Goal: Transaction & Acquisition: Purchase product/service

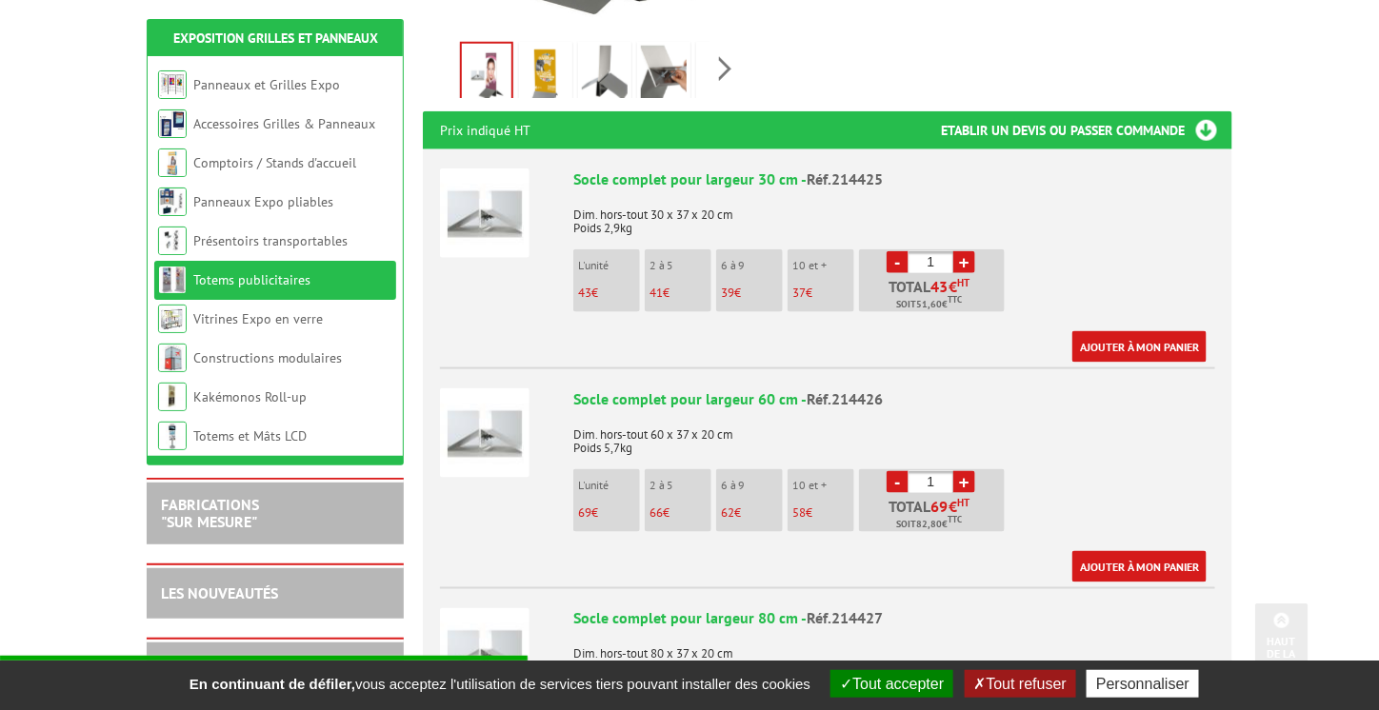
scroll to position [667, 0]
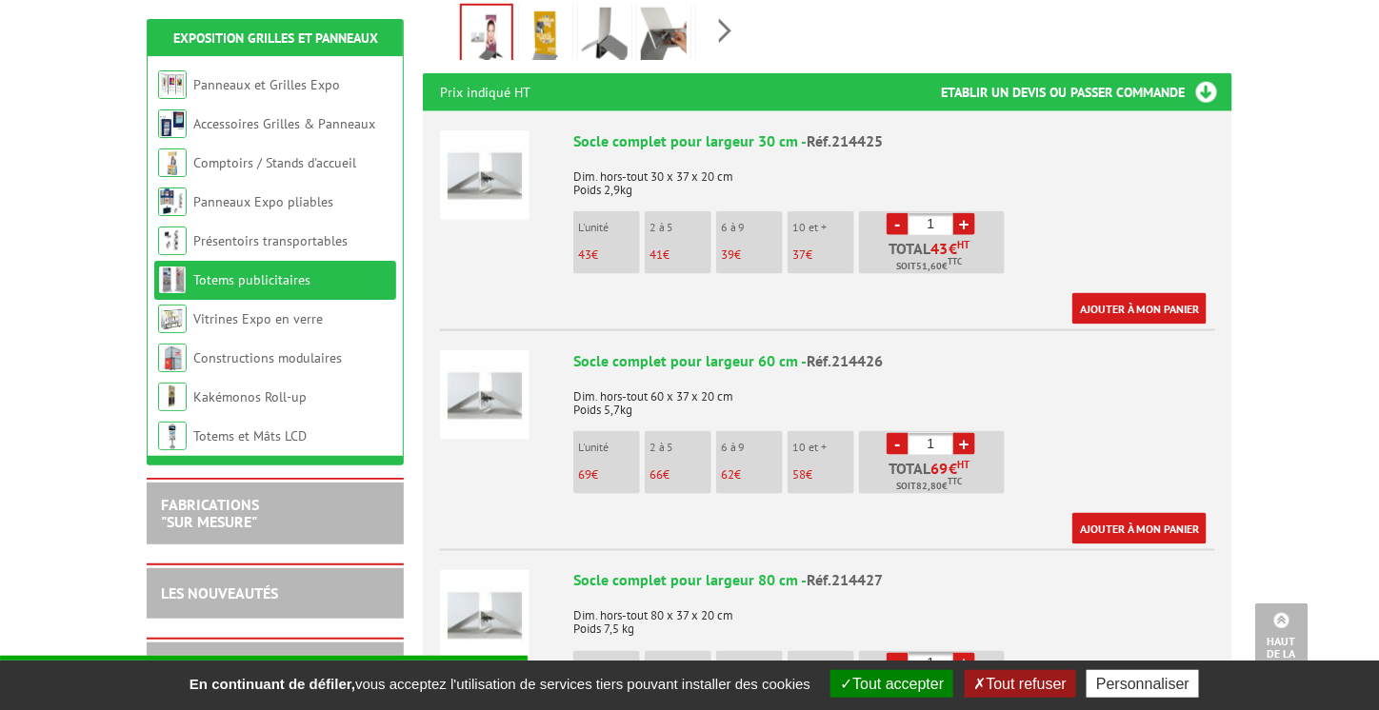
click at [963, 433] on link "+" at bounding box center [964, 444] width 22 height 22
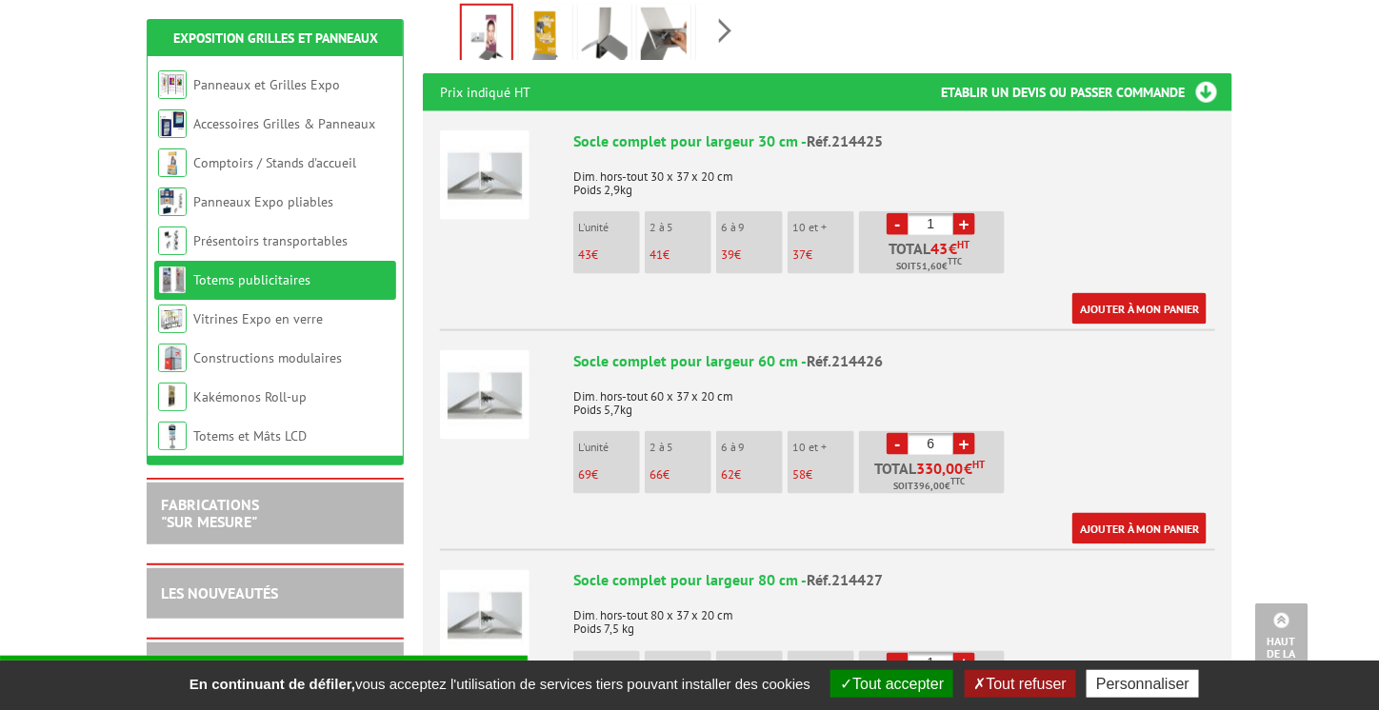
click at [963, 433] on link "+" at bounding box center [964, 444] width 22 height 22
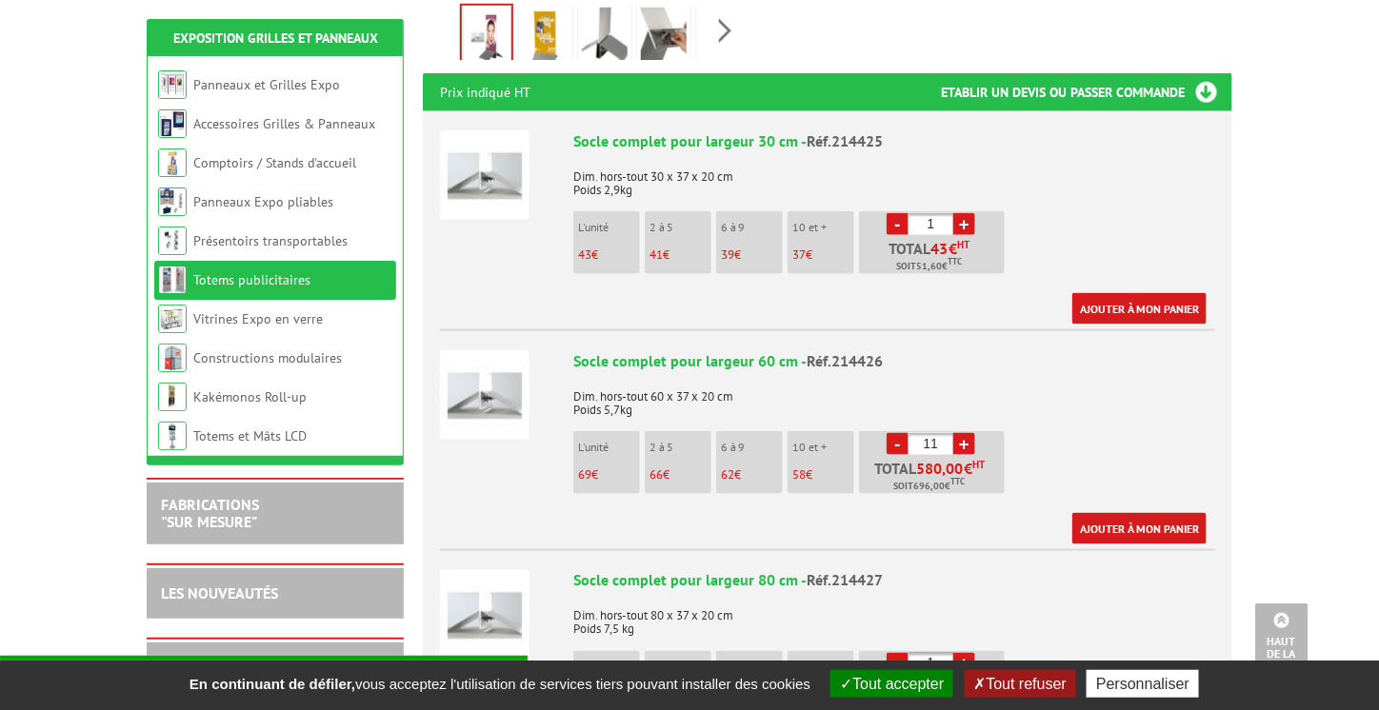
click at [963, 433] on link "+" at bounding box center [964, 444] width 22 height 22
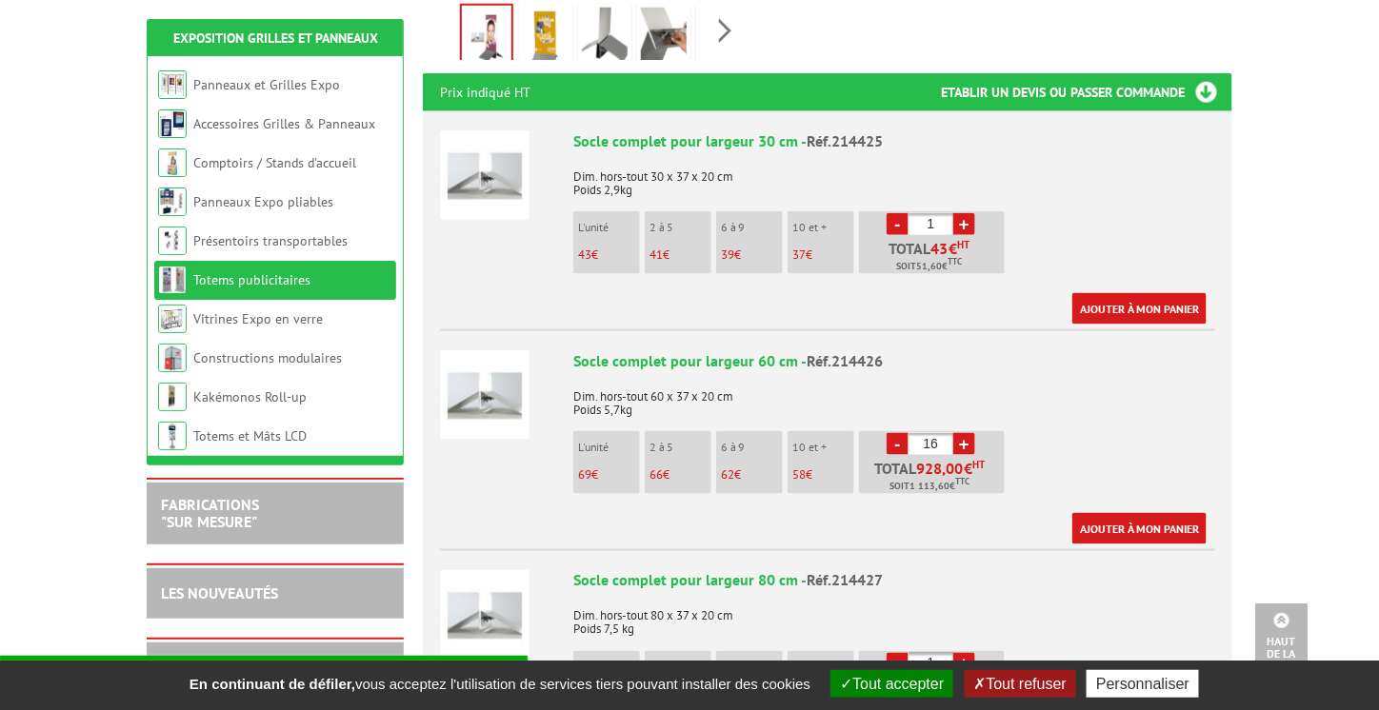
click at [963, 433] on link "+" at bounding box center [964, 444] width 22 height 22
type input "18"
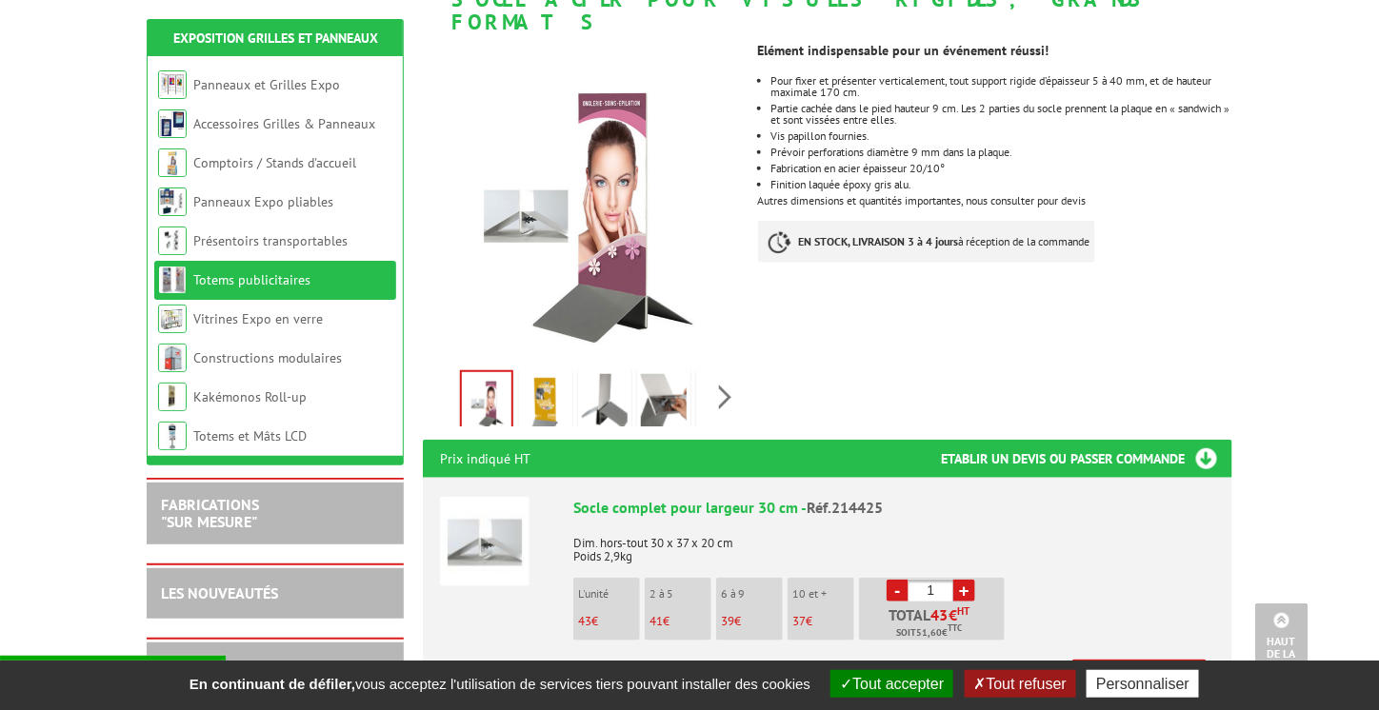
scroll to position [286, 0]
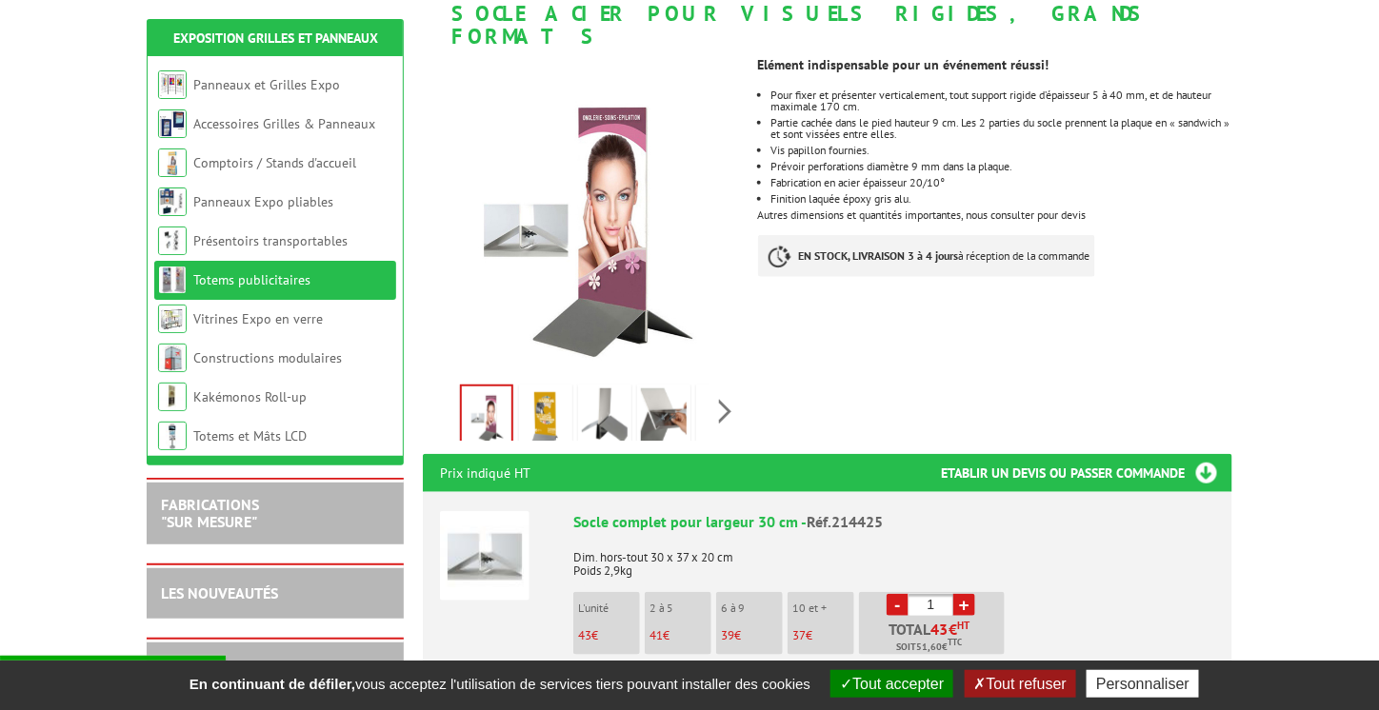
click at [610, 389] on img at bounding box center [605, 418] width 46 height 59
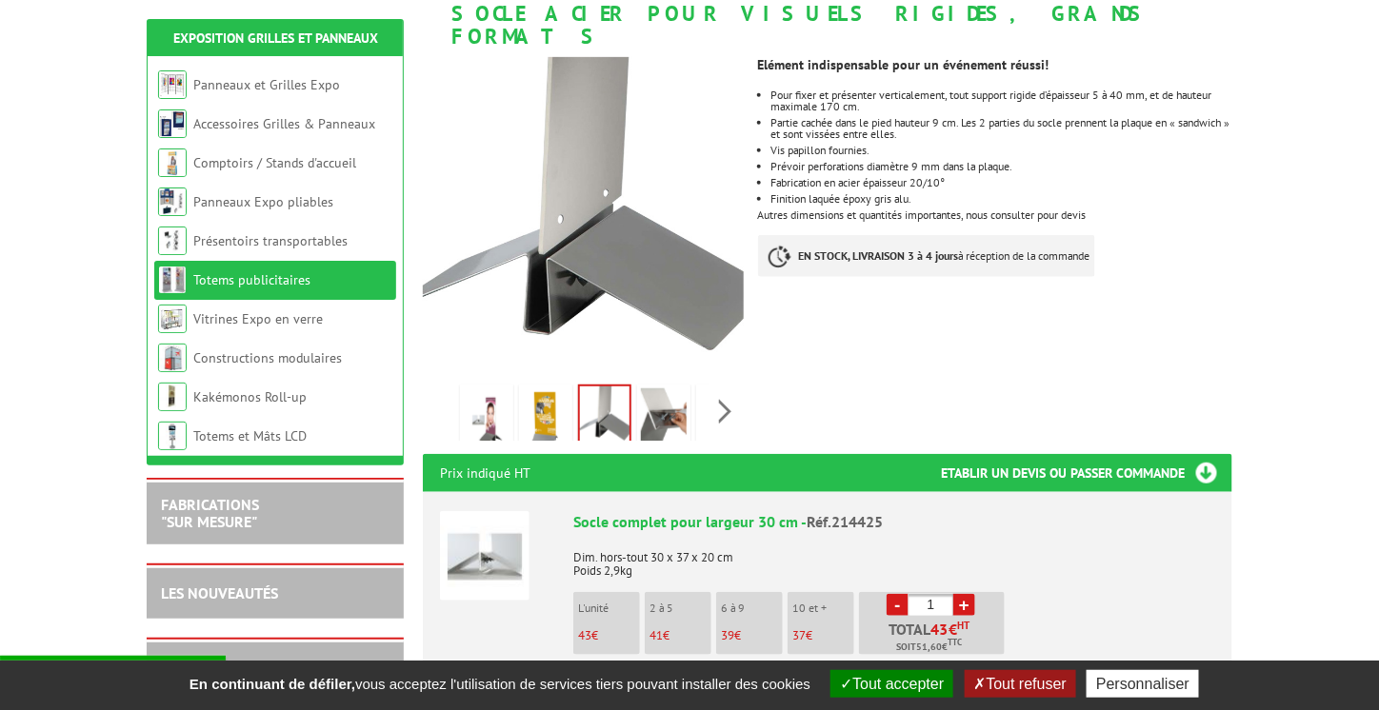
click at [660, 389] on img at bounding box center [664, 418] width 46 height 59
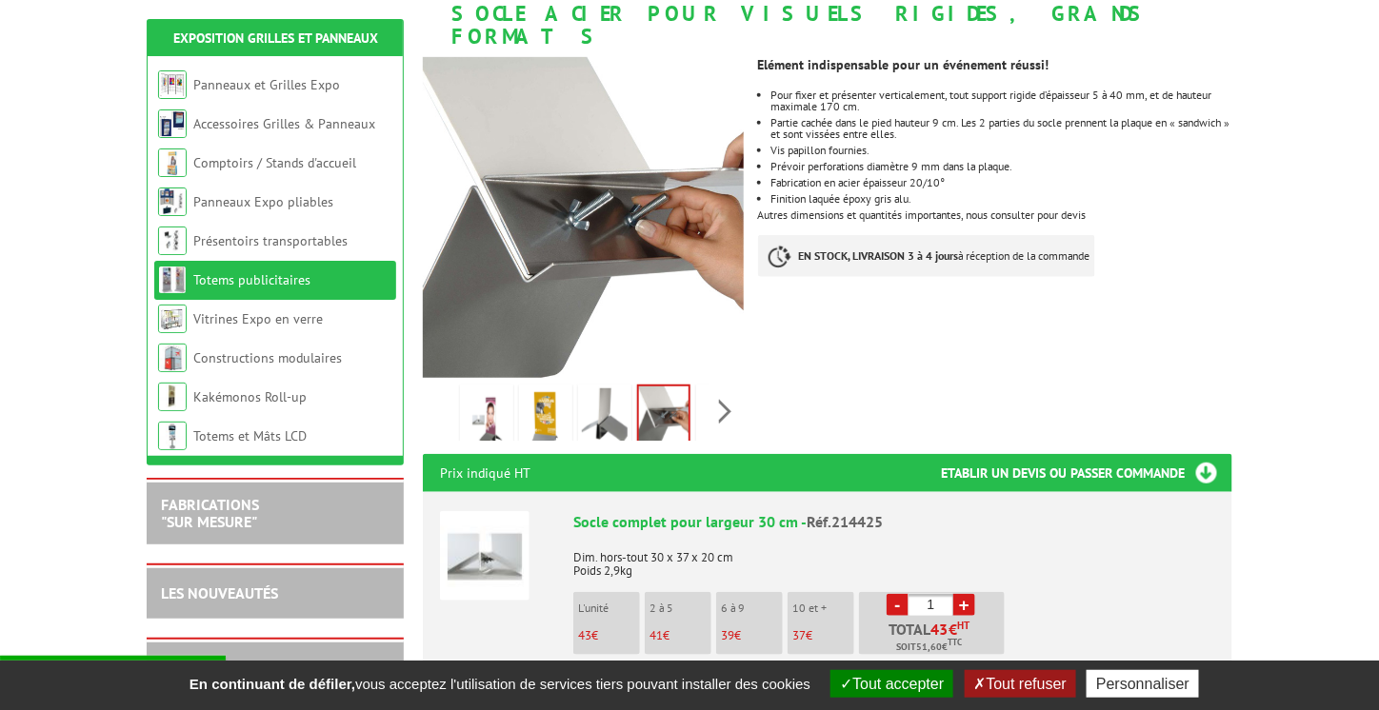
click at [609, 392] on img at bounding box center [605, 418] width 46 height 59
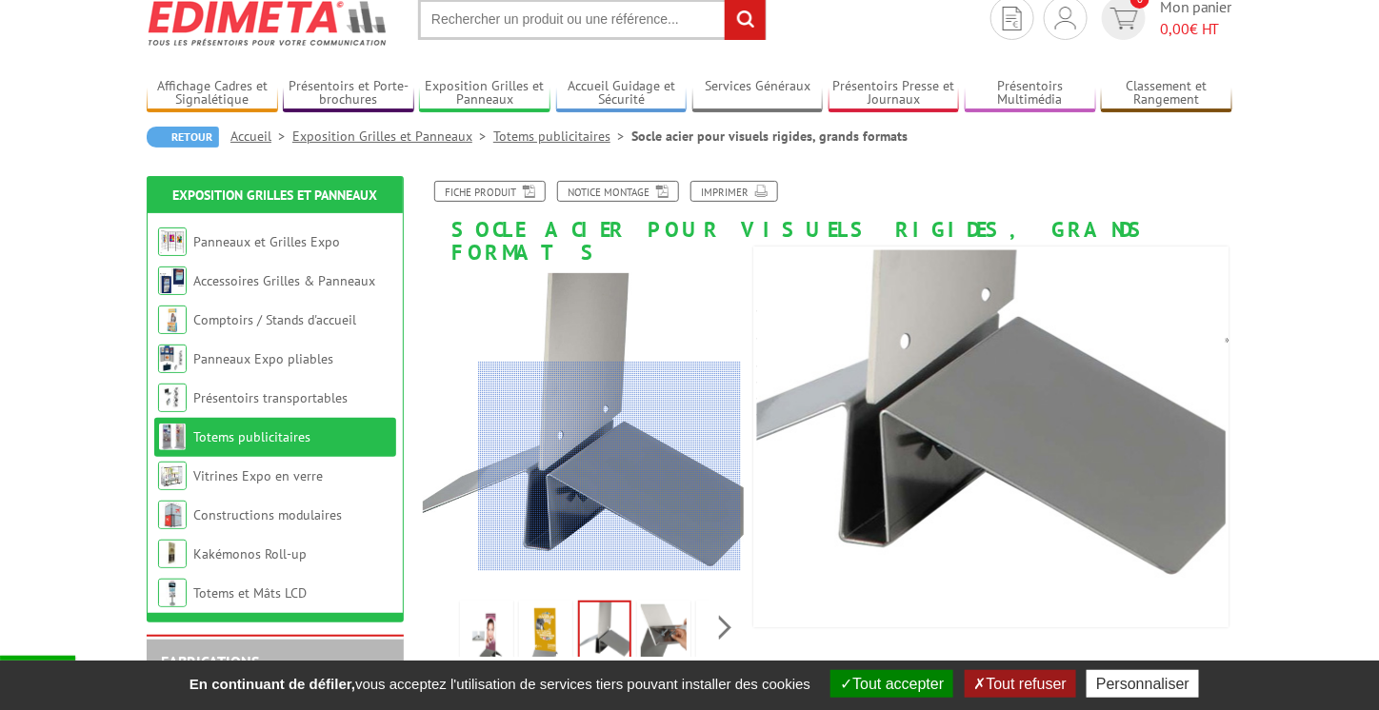
scroll to position [95, 0]
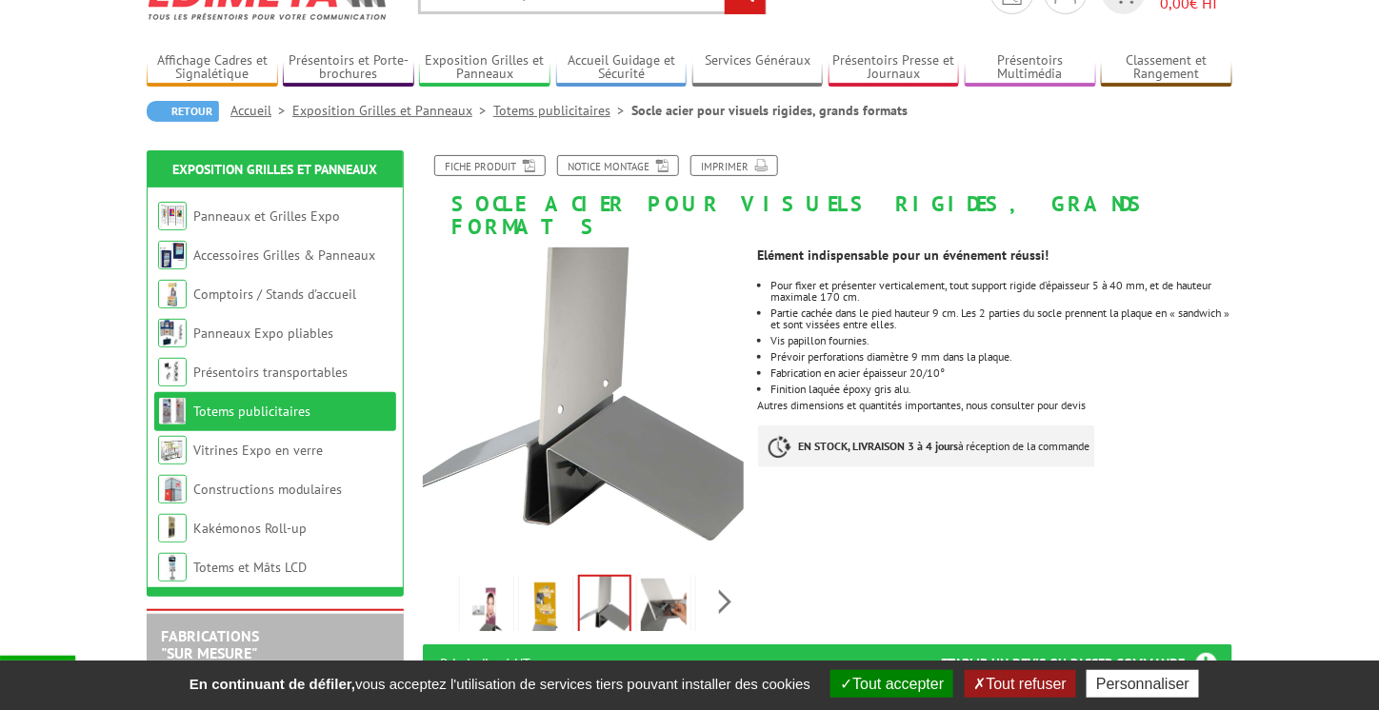
click at [549, 602] on img at bounding box center [546, 608] width 46 height 59
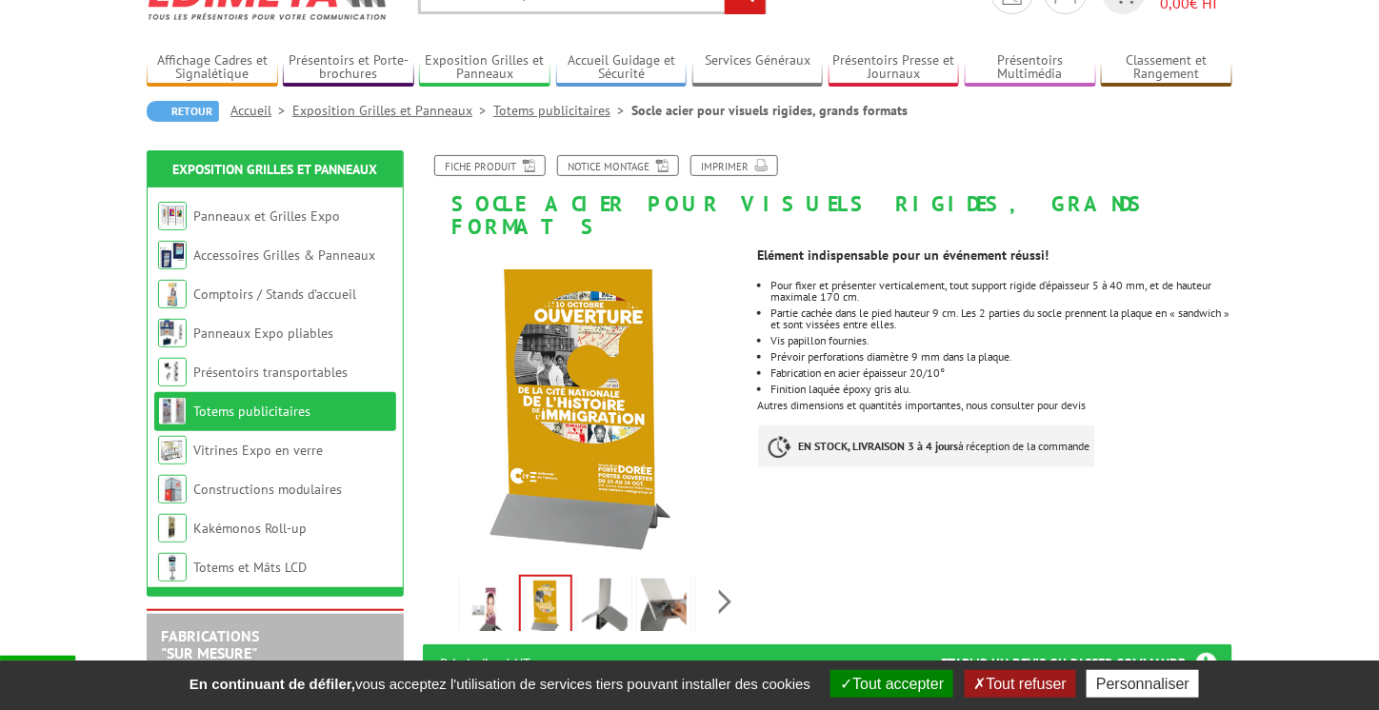
click at [489, 593] on img at bounding box center [487, 608] width 46 height 59
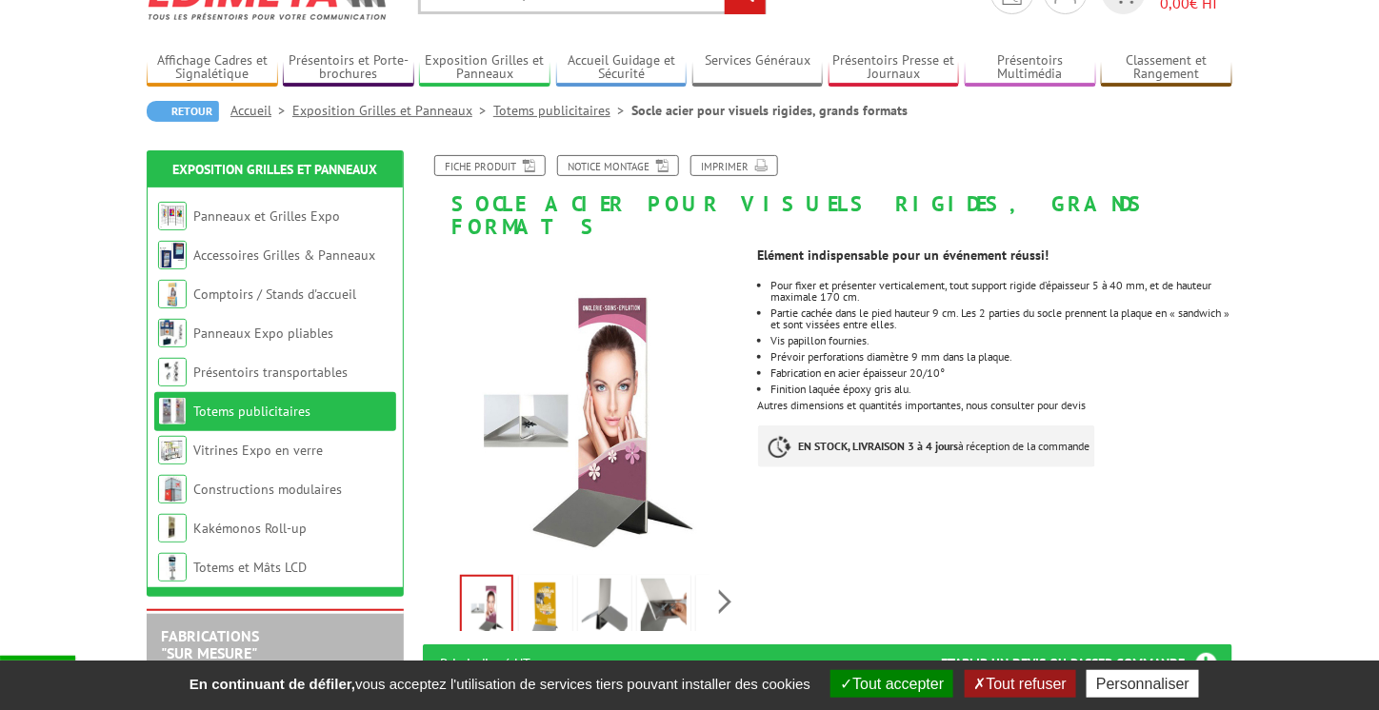
click at [617, 580] on img at bounding box center [605, 608] width 46 height 59
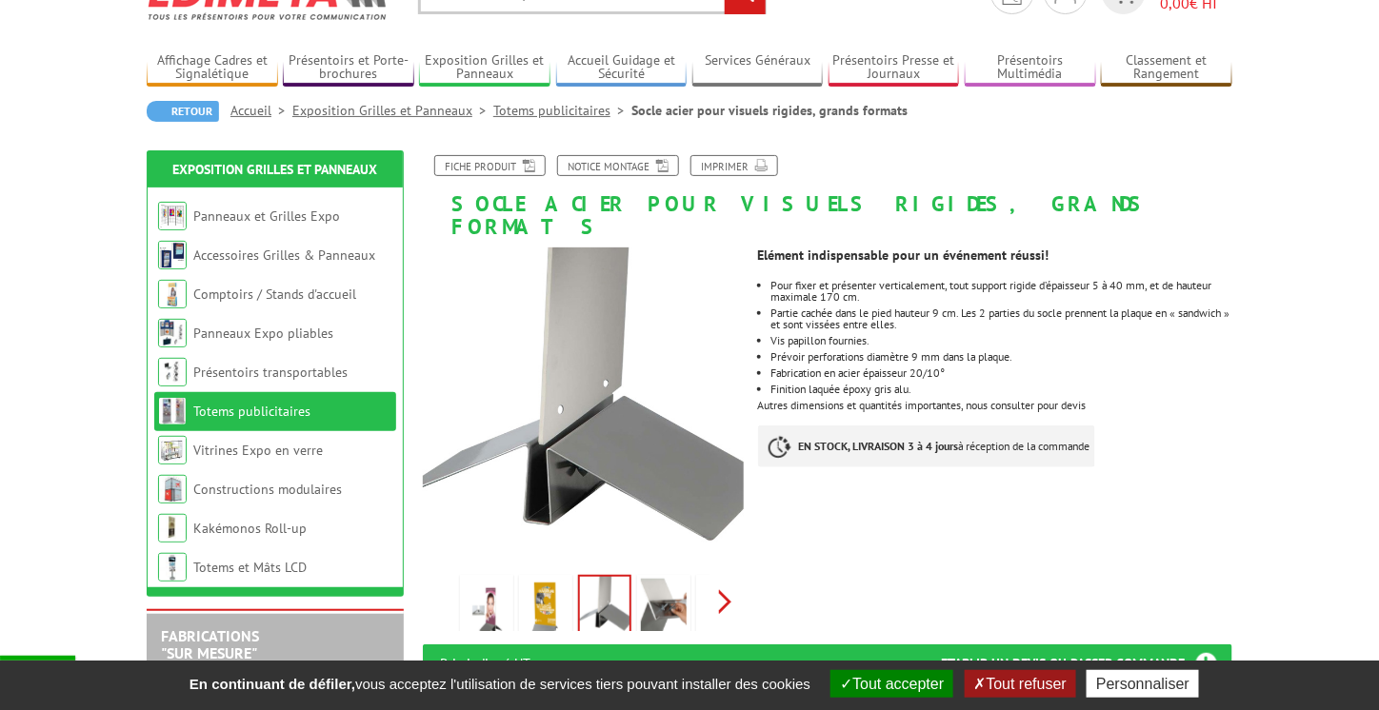
click at [723, 579] on div "Previous Next" at bounding box center [583, 602] width 321 height 67
click at [678, 587] on img at bounding box center [680, 608] width 46 height 59
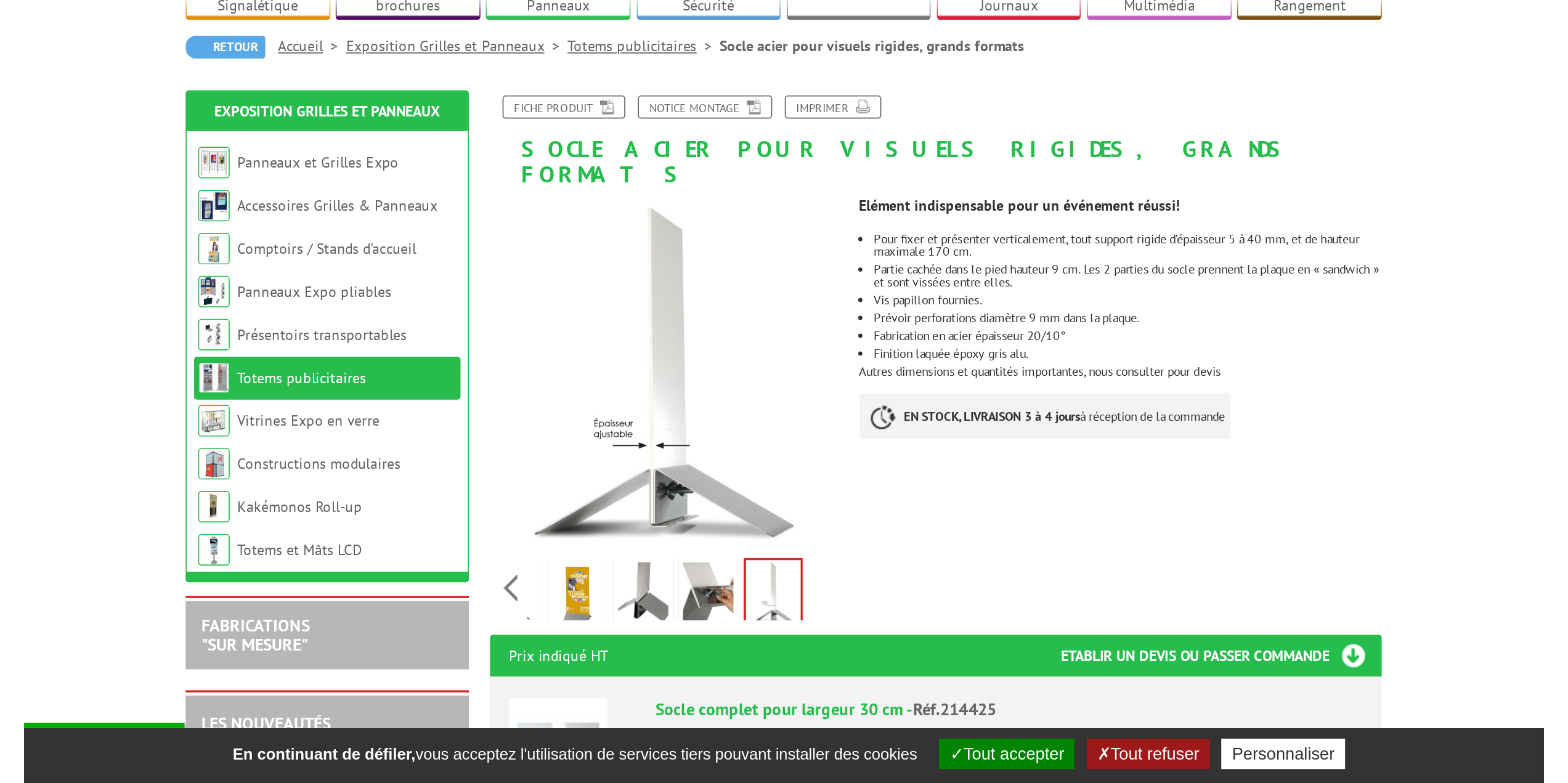
scroll to position [123, 0]
